Goal: Task Accomplishment & Management: Use online tool/utility

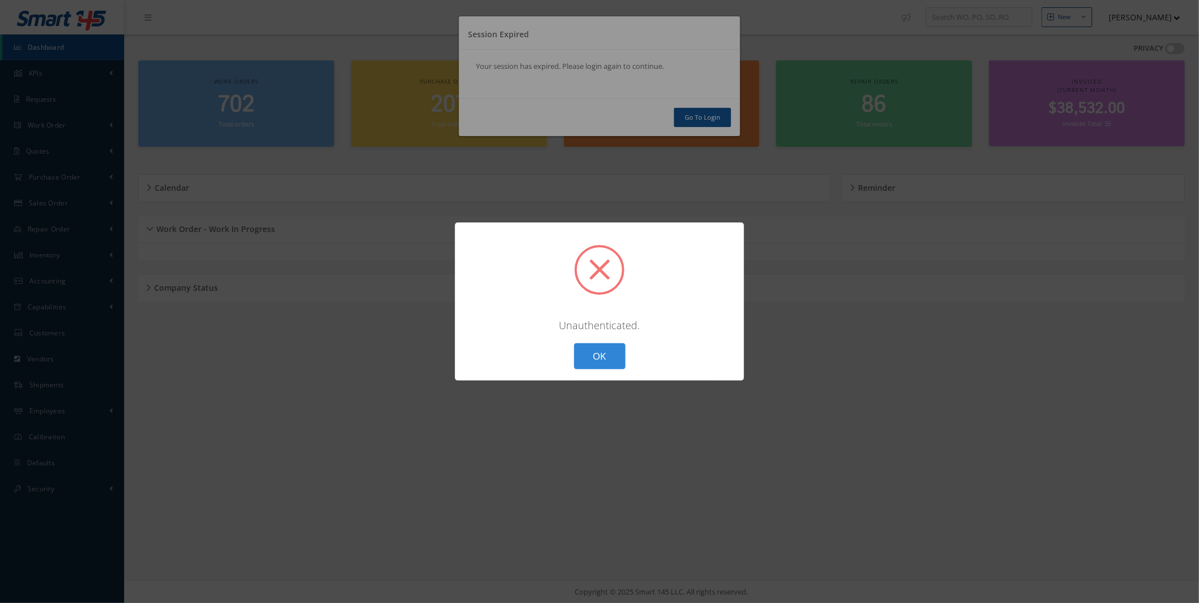
click at [606, 364] on button "OK" at bounding box center [599, 356] width 51 height 27
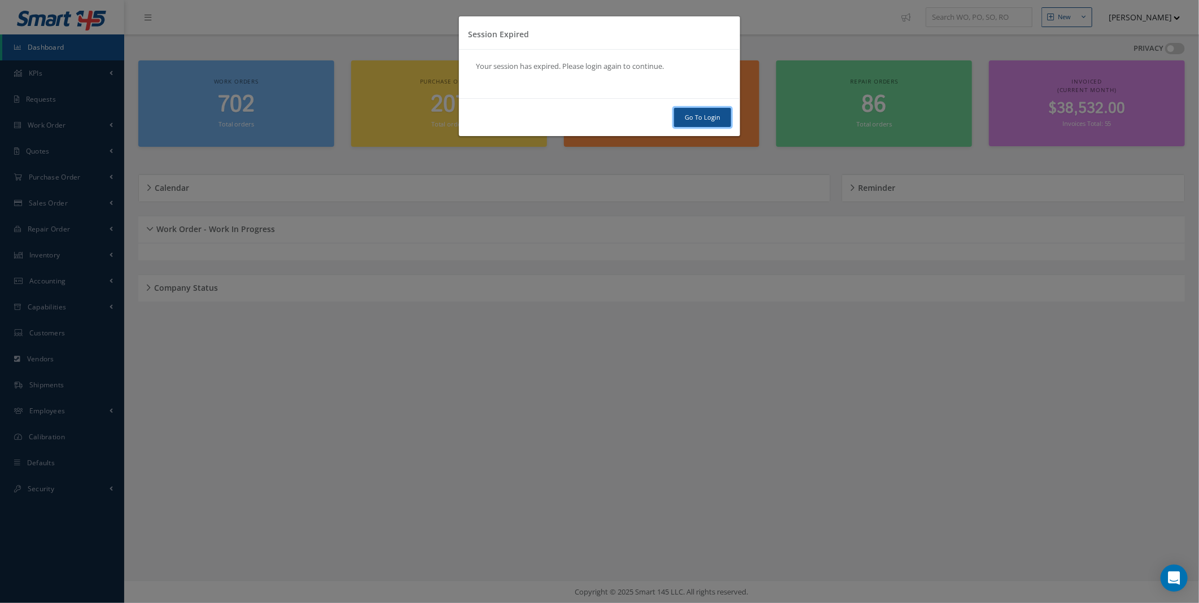
click at [710, 116] on link "Go To Login" at bounding box center [702, 118] width 57 height 20
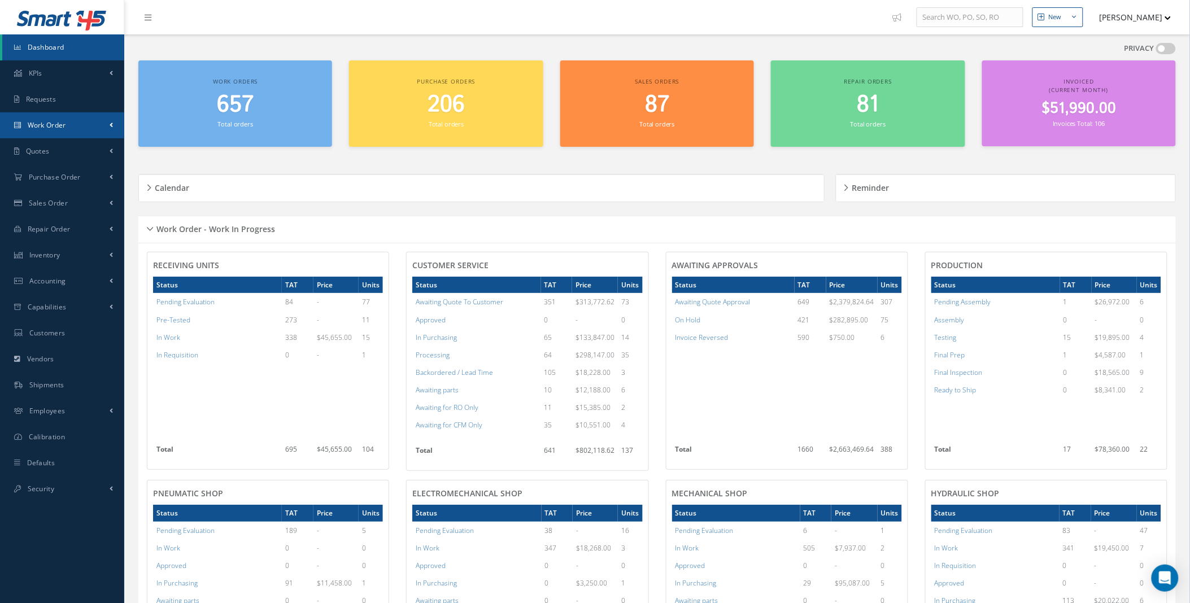
click at [115, 121] on link "Work Order" at bounding box center [62, 125] width 124 height 26
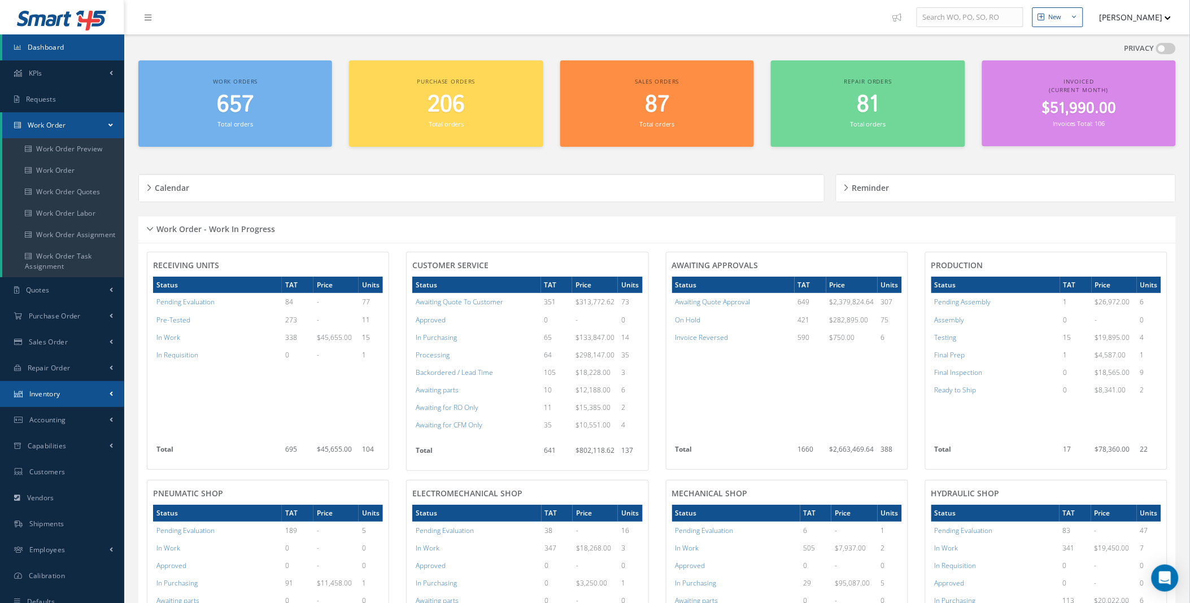
click at [69, 399] on link "Inventory" at bounding box center [62, 394] width 124 height 26
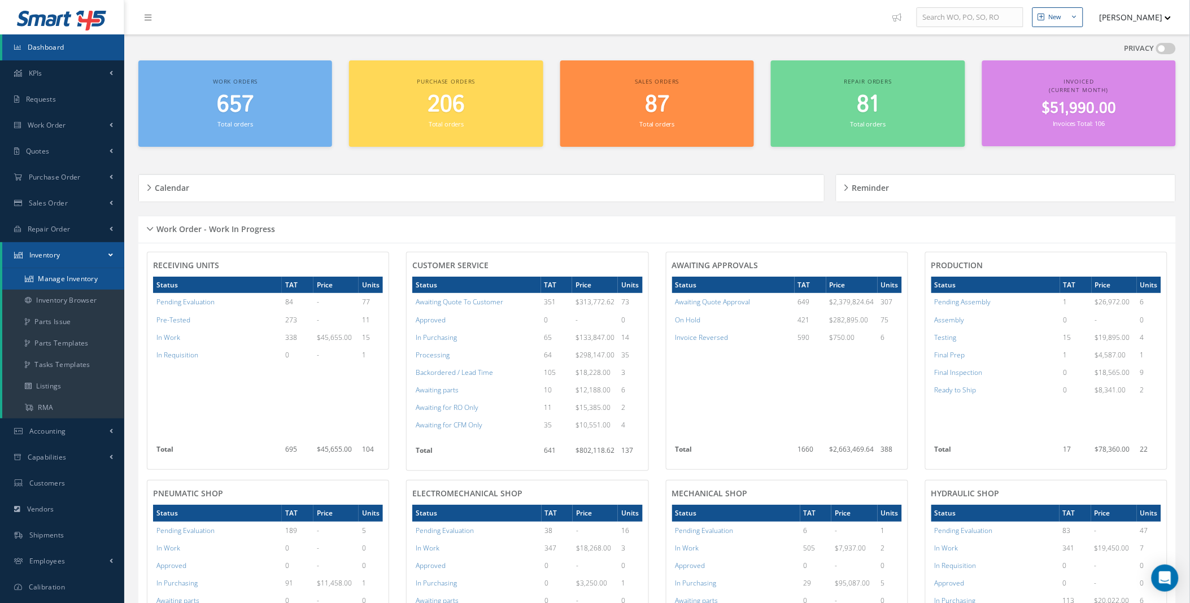
click at [62, 274] on link "Manage Inventory" at bounding box center [63, 278] width 122 height 21
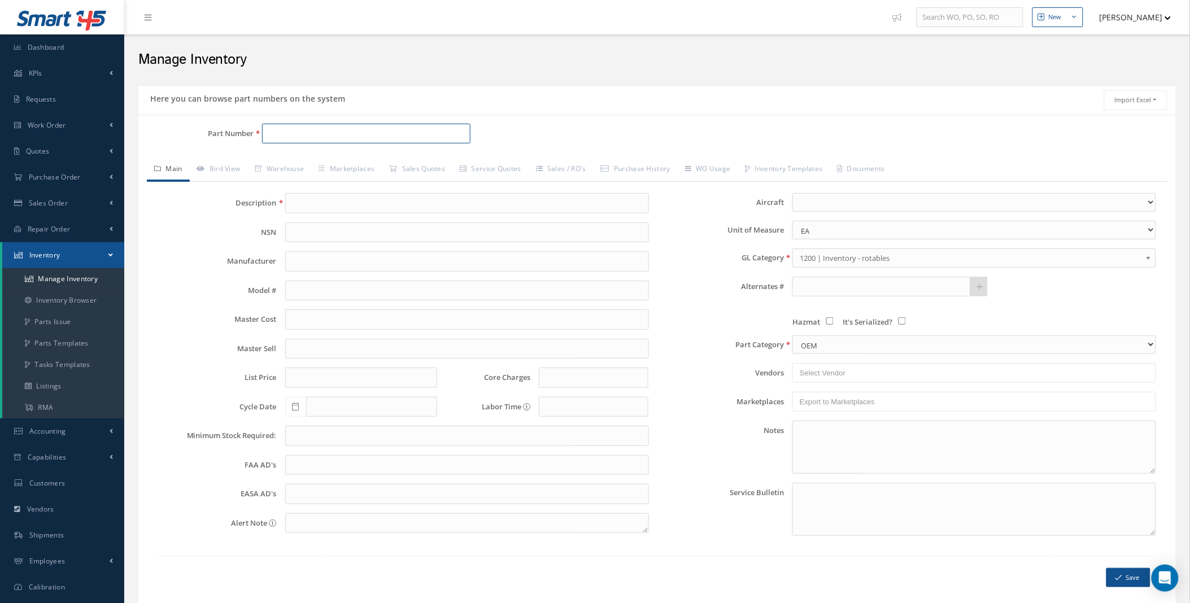
click at [308, 132] on input "Part Number" at bounding box center [366, 134] width 208 height 20
paste input "3823241-505"
click at [393, 139] on input "3823241" at bounding box center [366, 134] width 208 height 20
drag, startPoint x: 329, startPoint y: 134, endPoint x: 213, endPoint y: 129, distance: 115.9
click at [213, 129] on div "Part Number 3823241" at bounding box center [311, 134] width 346 height 20
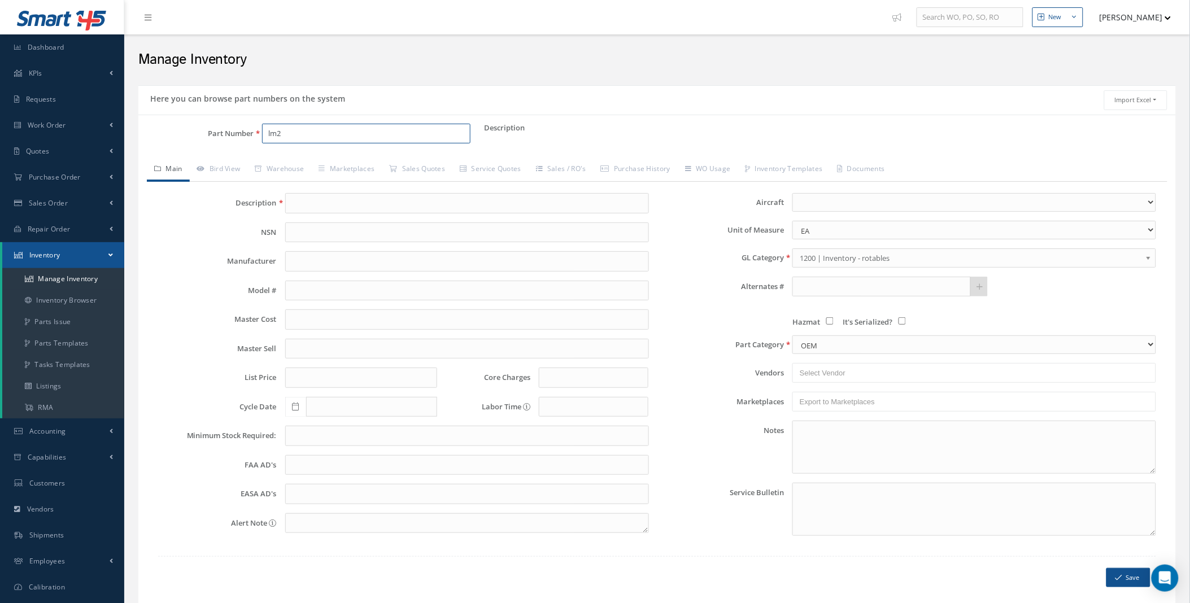
type input "lm2"
click at [49, 48] on span "Dashboard" at bounding box center [46, 47] width 37 height 10
